Goal: Task Accomplishment & Management: Use online tool/utility

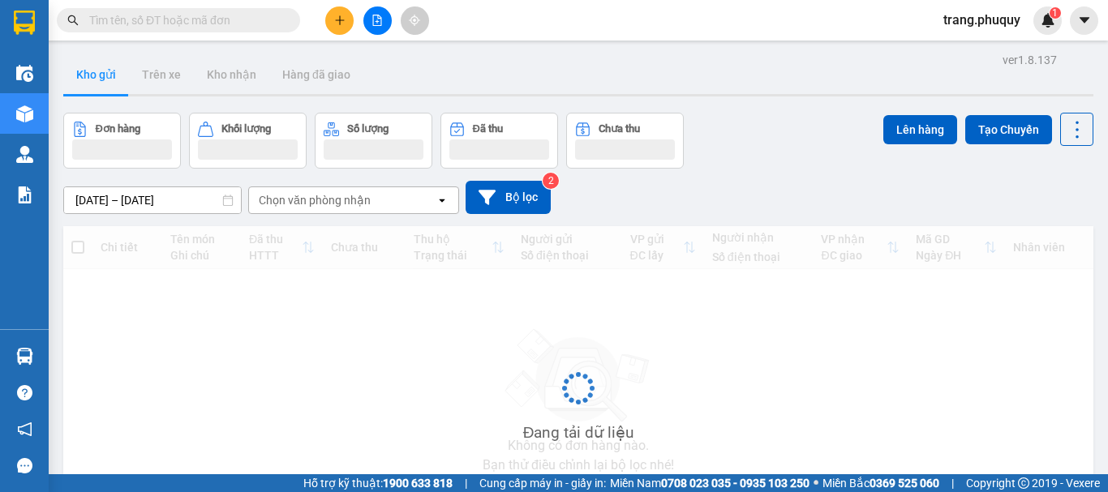
click at [225, 24] on input "text" at bounding box center [184, 20] width 191 height 18
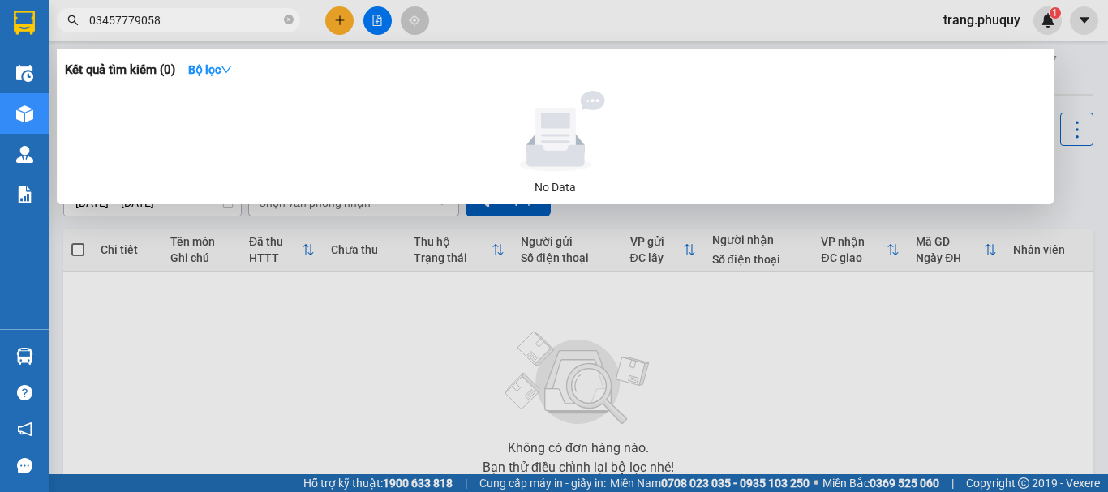
click at [131, 19] on input "03457779058" at bounding box center [184, 20] width 191 height 18
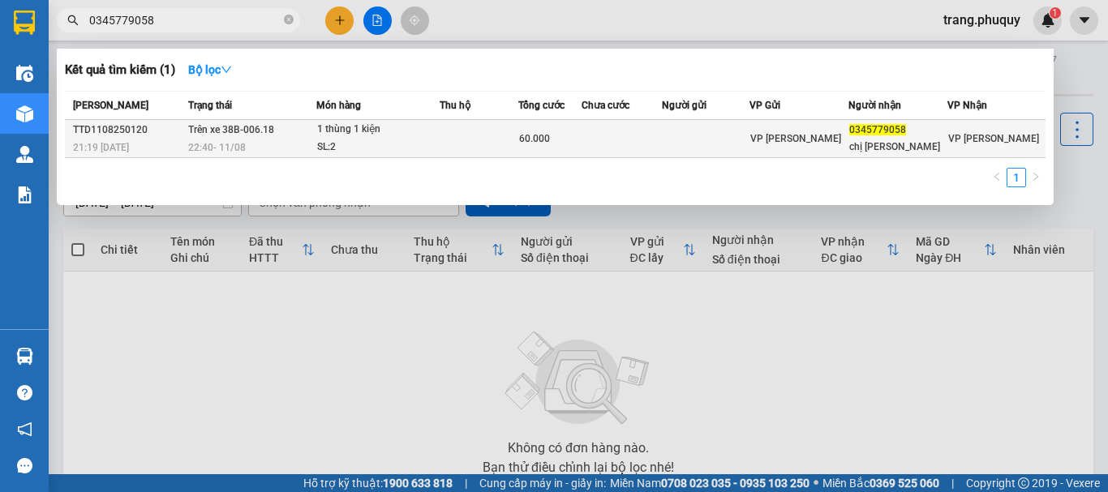
type input "0345779058"
click at [613, 141] on td at bounding box center [622, 139] width 80 height 38
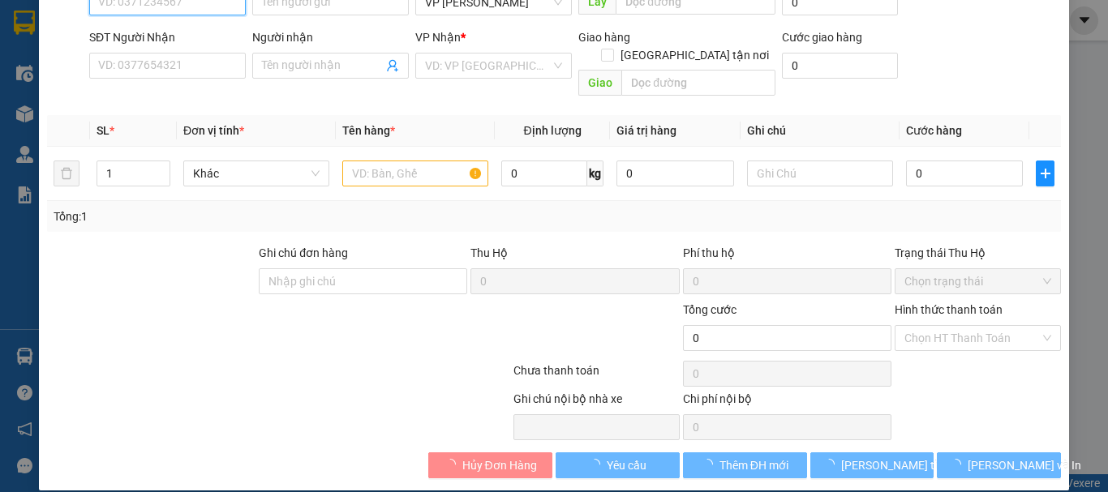
type input "0345779058"
type input "chị [PERSON_NAME]"
type input "60.000"
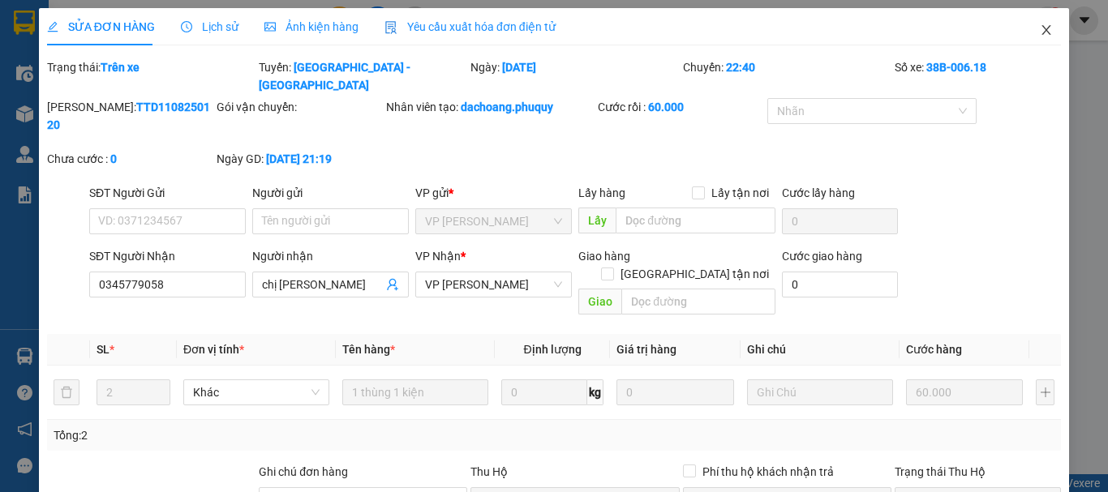
click at [1042, 30] on icon "close" at bounding box center [1046, 30] width 9 height 10
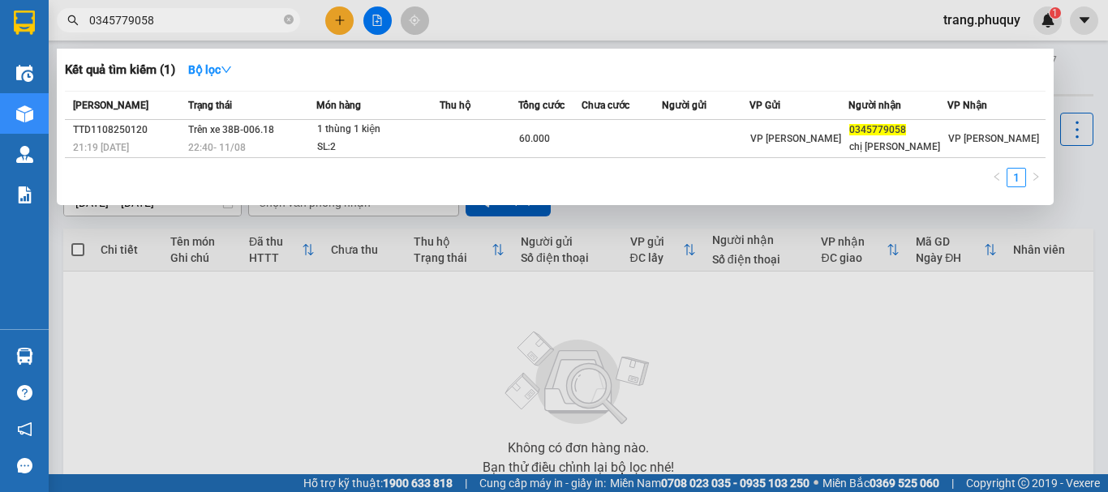
click at [180, 14] on input "0345779058" at bounding box center [184, 20] width 191 height 18
click at [379, 27] on div at bounding box center [554, 246] width 1108 height 492
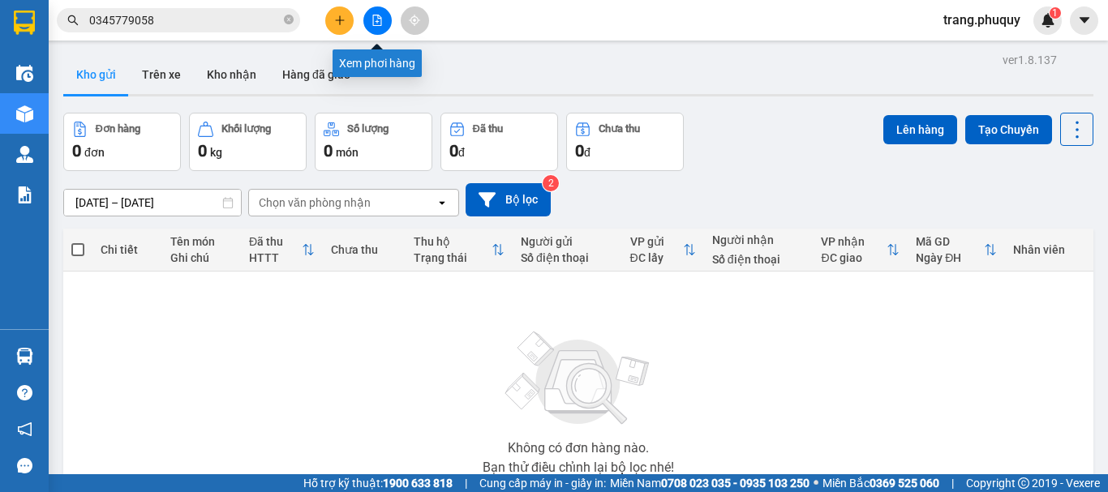
click at [379, 27] on button at bounding box center [377, 20] width 28 height 28
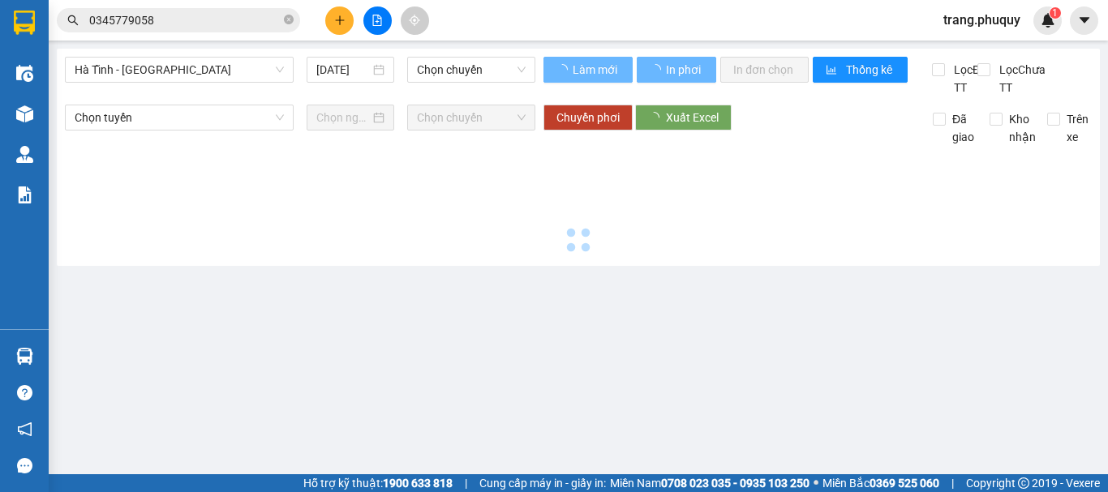
type input "[DATE]"
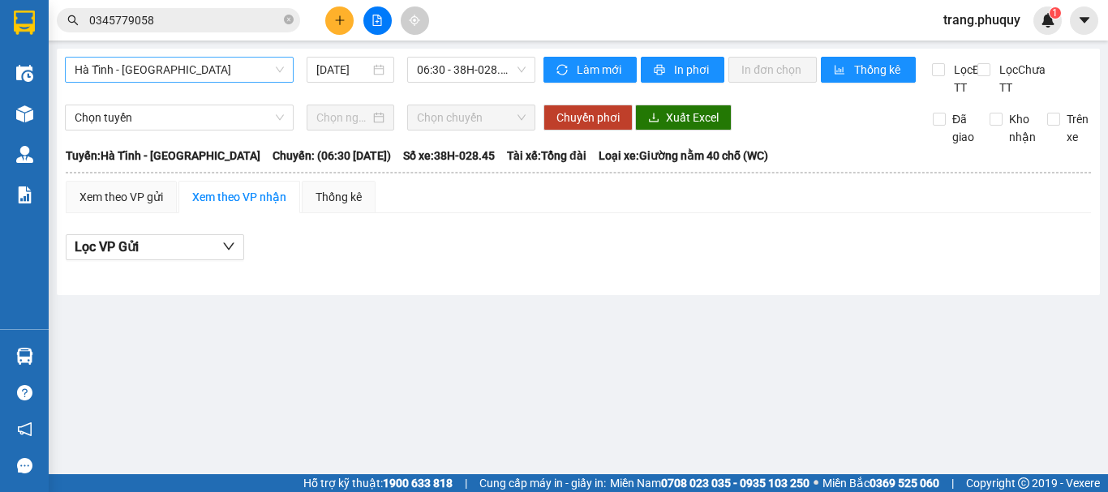
click at [221, 81] on span "Hà Tĩnh - [GEOGRAPHIC_DATA]" at bounding box center [179, 70] width 209 height 24
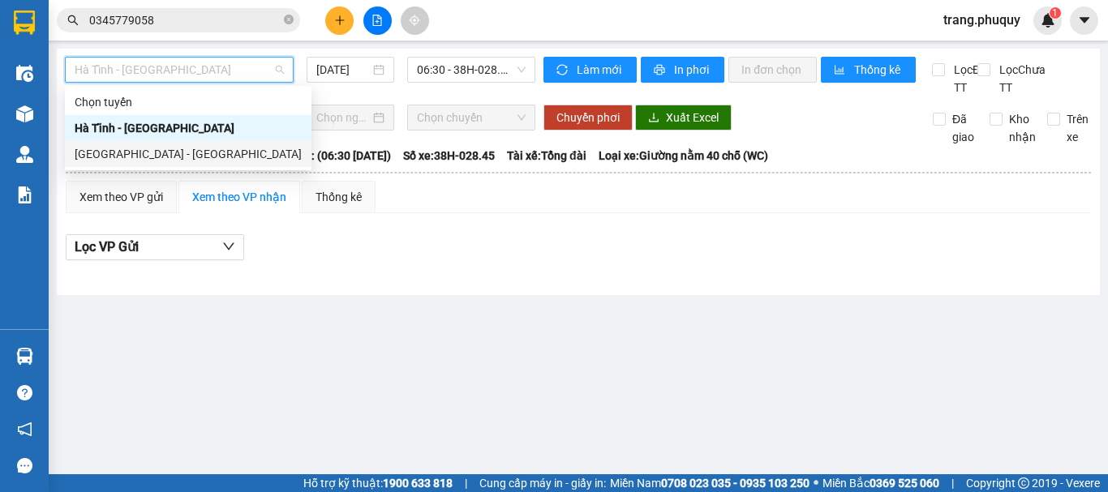
click at [171, 152] on div "[GEOGRAPHIC_DATA] - [GEOGRAPHIC_DATA]" at bounding box center [188, 154] width 227 height 18
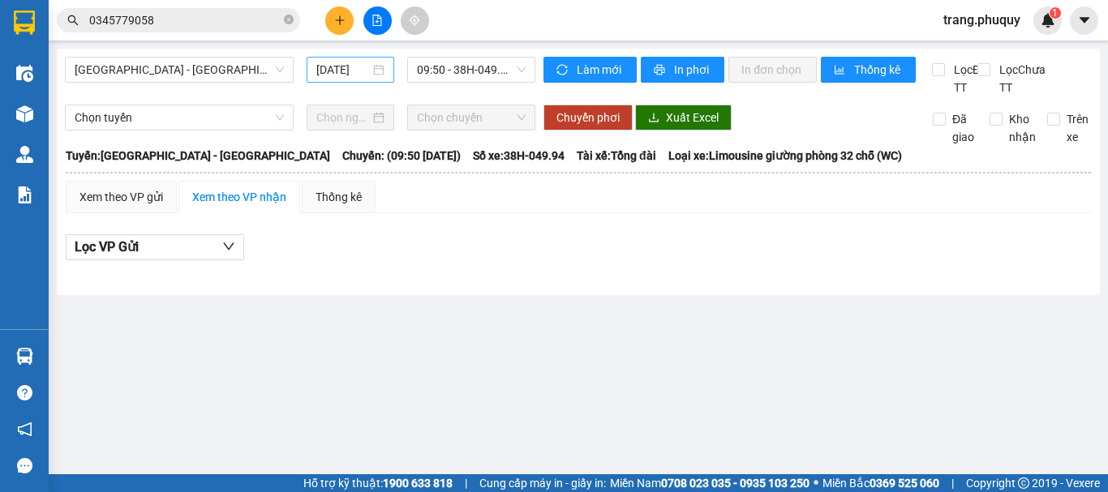
click at [344, 59] on div "[DATE]" at bounding box center [351, 70] width 88 height 26
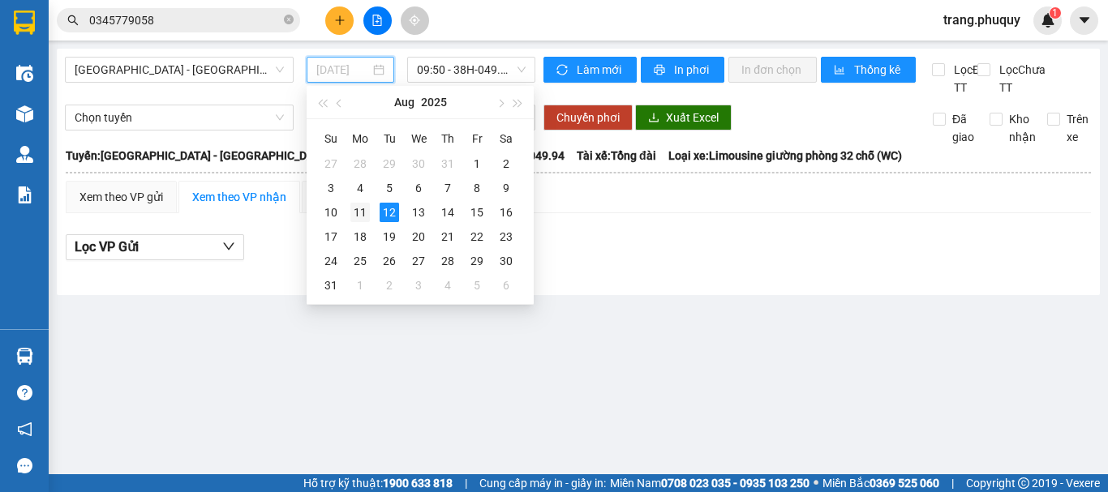
click at [357, 216] on div "11" at bounding box center [359, 212] width 19 height 19
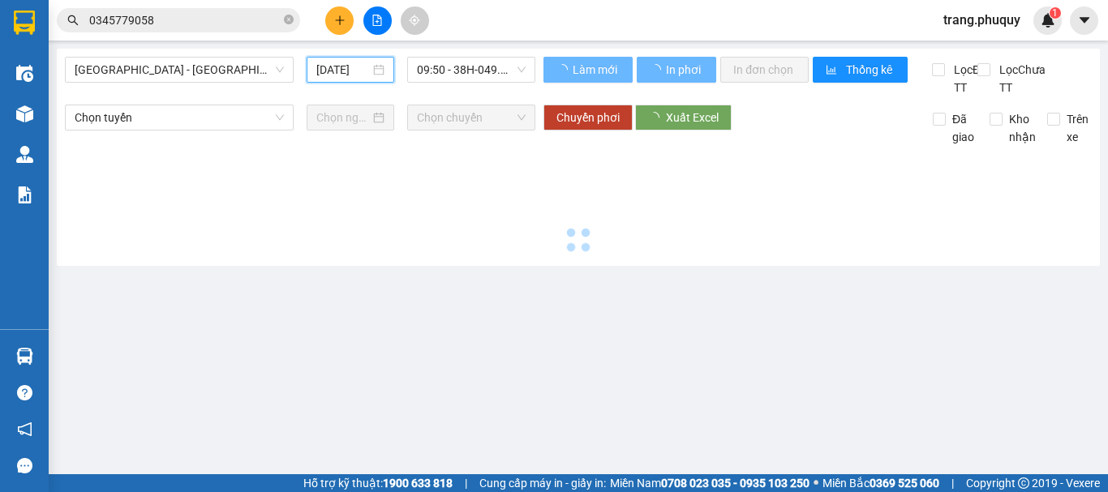
type input "[DATE]"
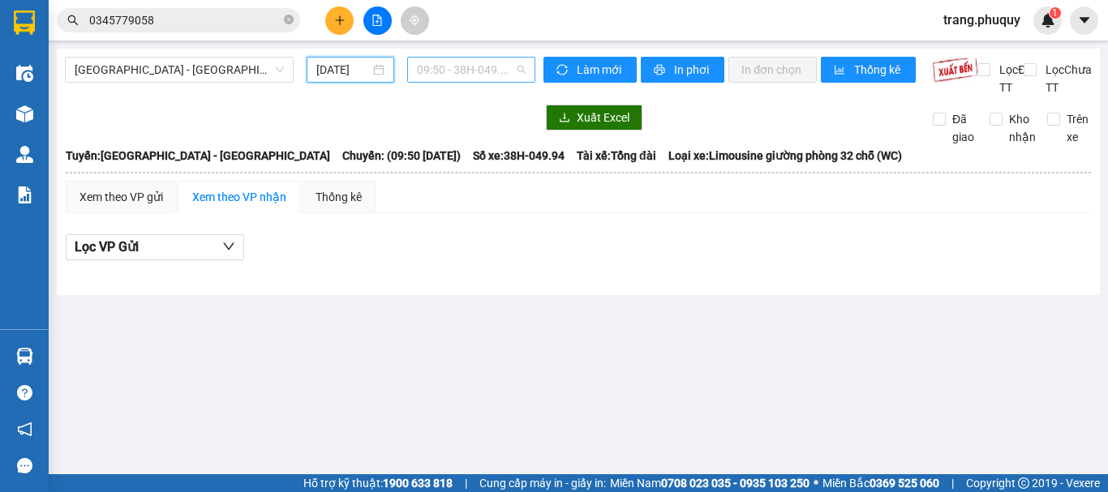
click at [463, 75] on span "09:50 - 38H-049.94" at bounding box center [471, 70] width 109 height 24
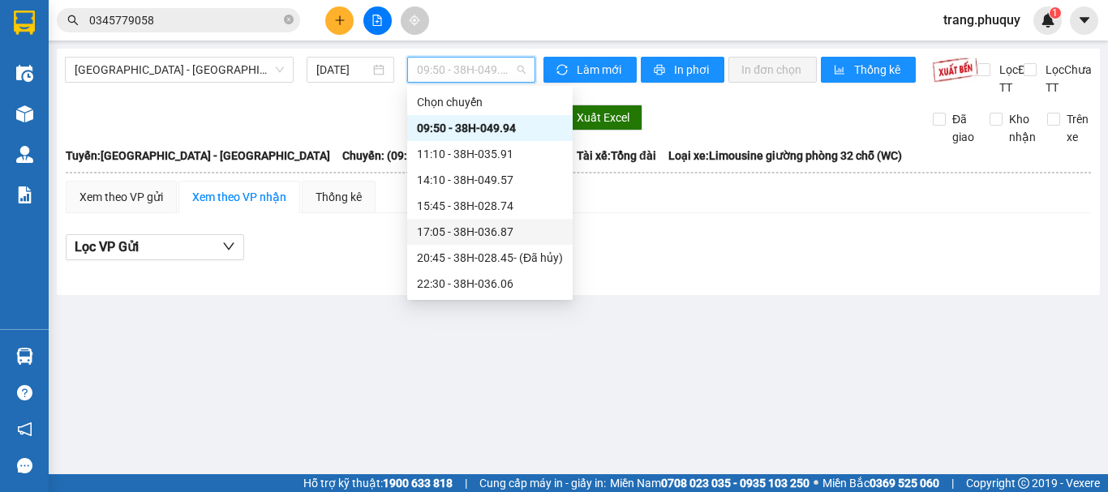
click at [487, 225] on div "17:05 - 38H-036.87" at bounding box center [490, 232] width 146 height 18
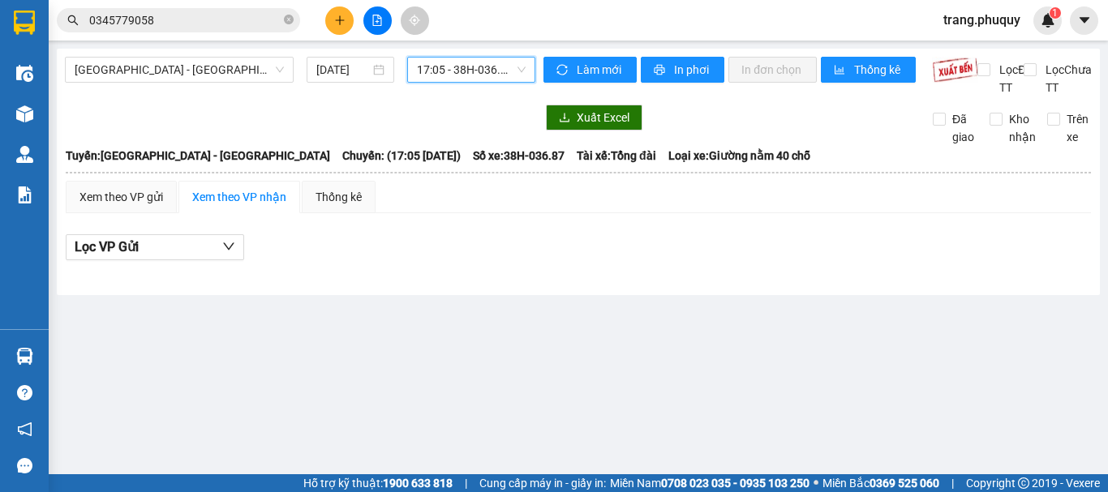
click at [485, 75] on span "17:05 - 38H-036.87" at bounding box center [471, 70] width 109 height 24
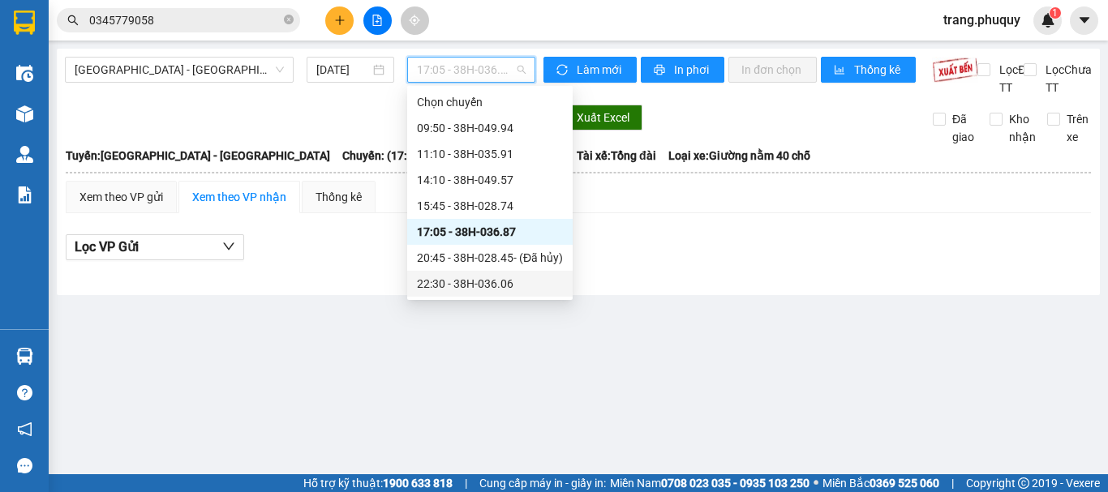
click at [486, 285] on div "22:30 - 38H-036.06" at bounding box center [490, 284] width 146 height 18
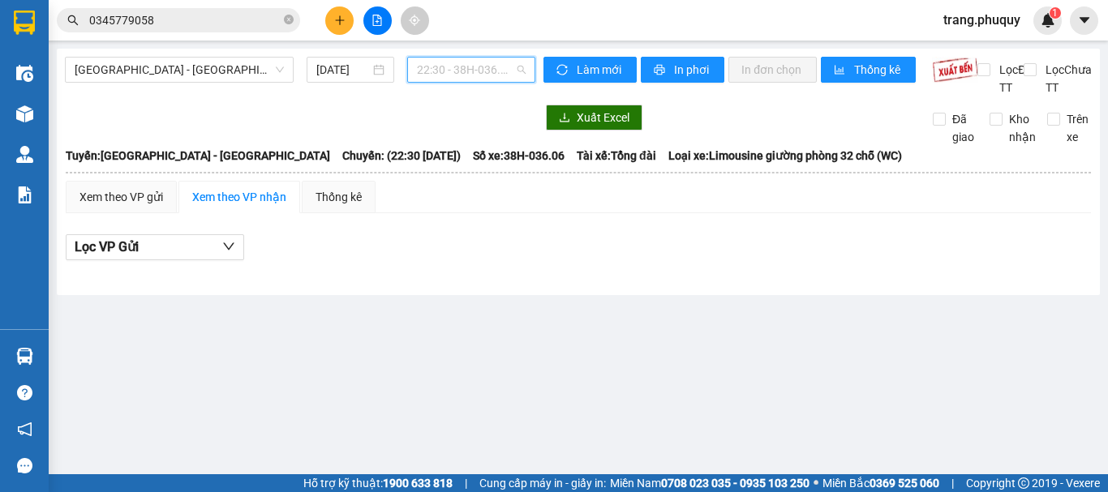
click at [490, 75] on span "22:30 - 38H-036.06" at bounding box center [471, 70] width 109 height 24
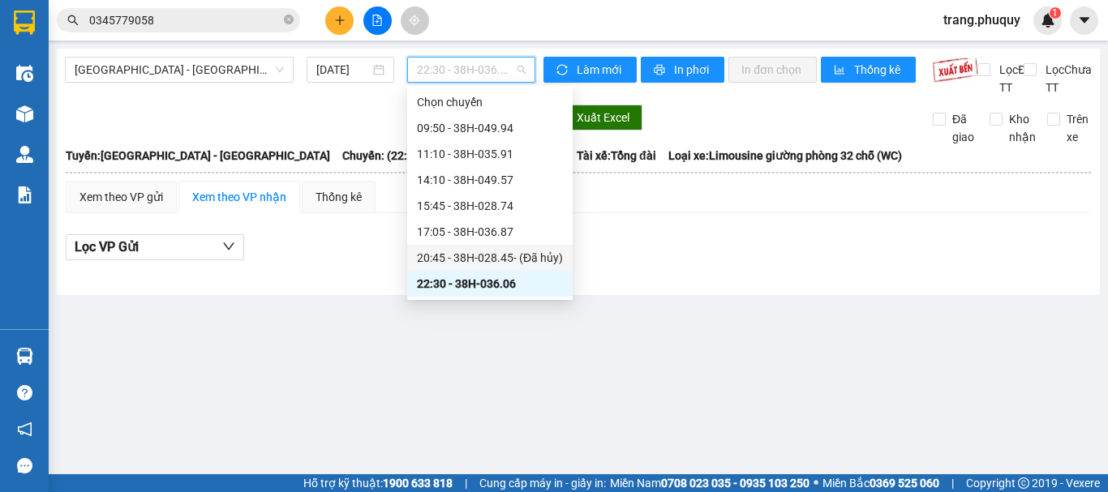
scroll to position [26, 0]
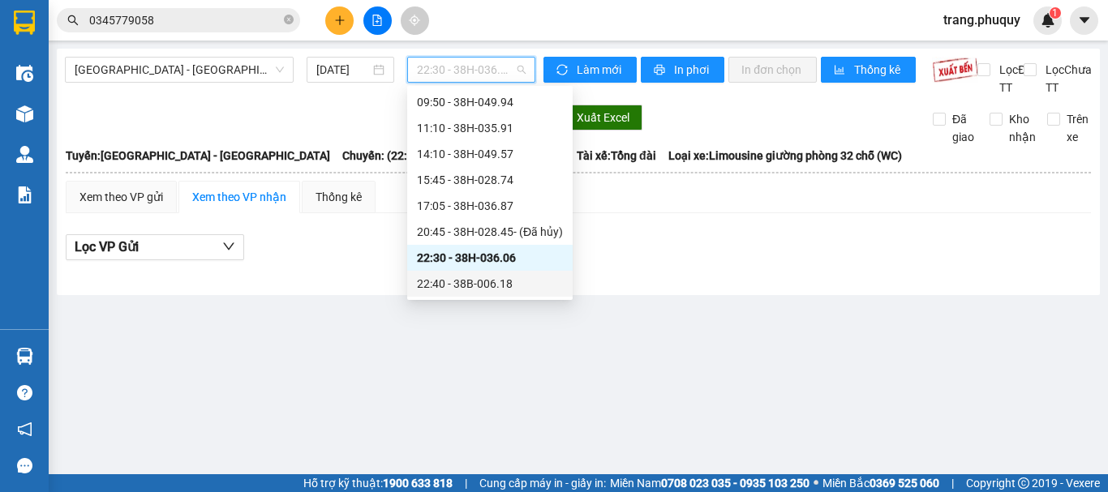
click at [490, 277] on div "22:40 - 38B-006.18" at bounding box center [490, 284] width 146 height 18
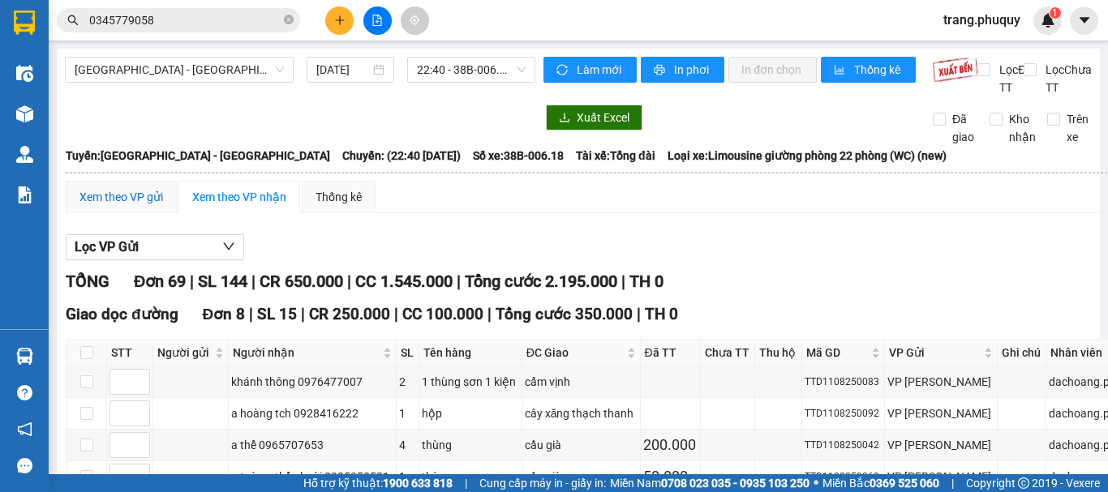
click at [111, 206] on div "Xem theo VP gửi" at bounding box center [121, 197] width 84 height 18
